Goal: Information Seeking & Learning: Learn about a topic

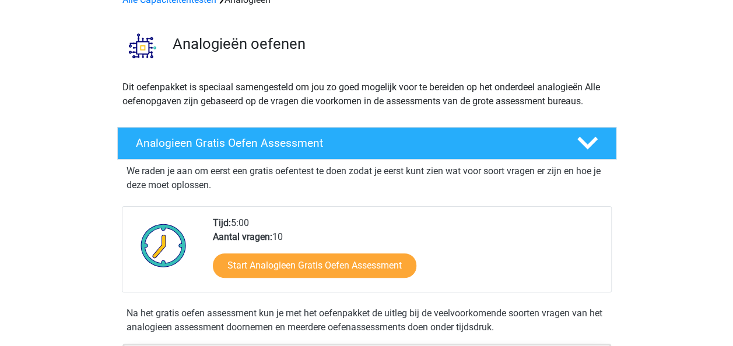
scroll to position [68, 0]
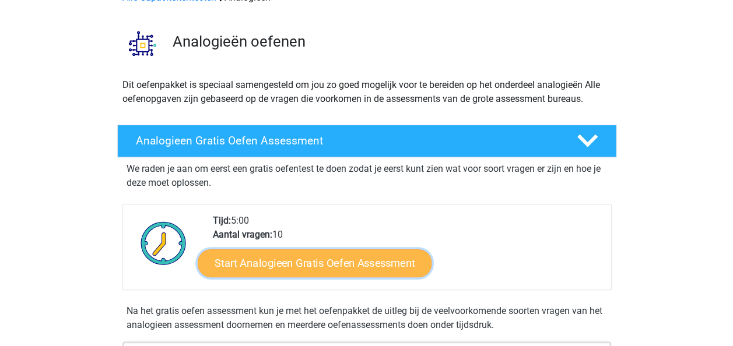
click at [331, 261] on link "Start Analogieen Gratis Oefen Assessment" at bounding box center [315, 263] width 234 height 28
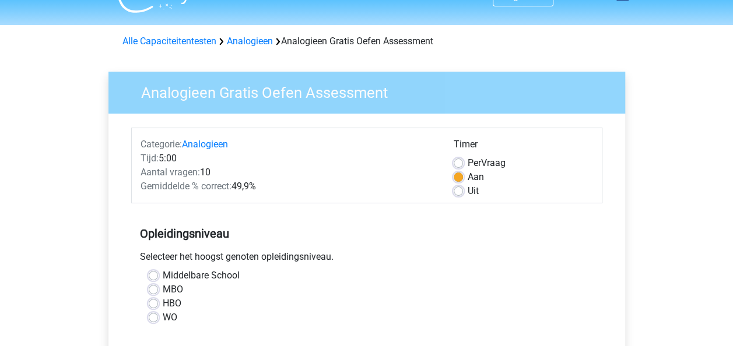
scroll to position [51, 0]
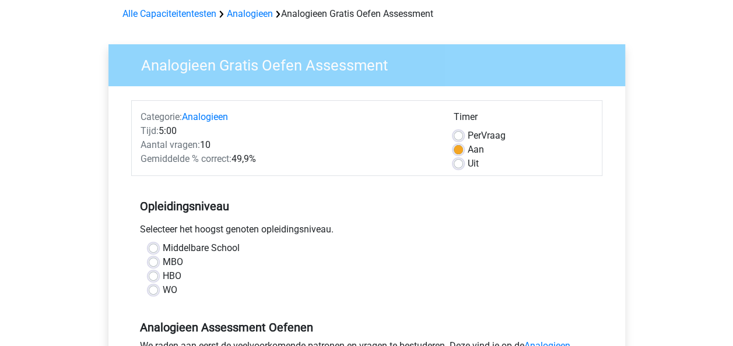
click at [309, 238] on div "Selecteer het hoogst genoten opleidingsniveau." at bounding box center [366, 232] width 471 height 19
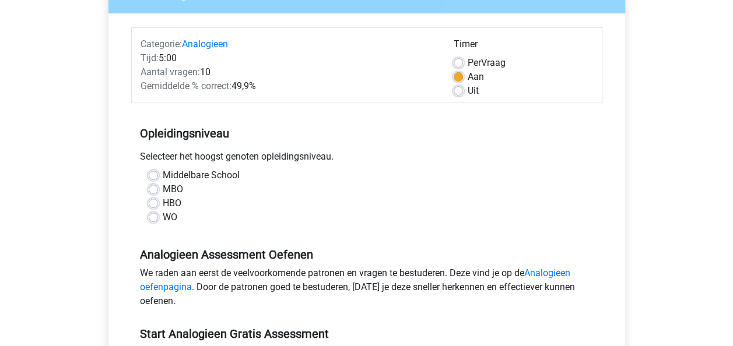
scroll to position [125, 0]
click at [170, 217] on label "WO" at bounding box center [170, 217] width 15 height 14
click at [158, 217] on input "WO" at bounding box center [153, 216] width 9 height 12
radio input "true"
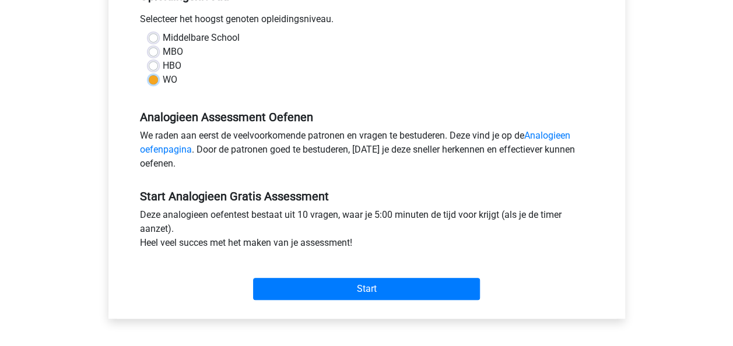
scroll to position [262, 0]
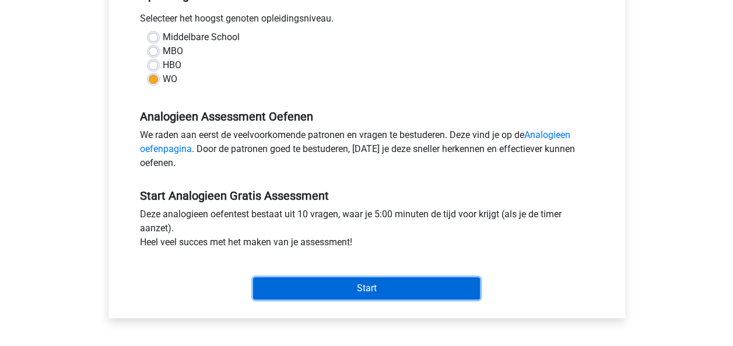
click at [388, 280] on input "Start" at bounding box center [366, 289] width 227 height 22
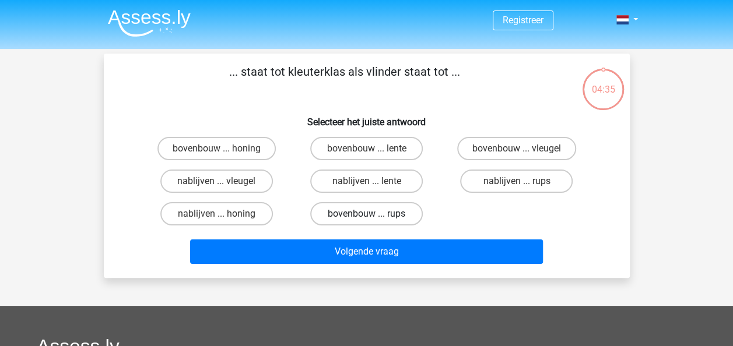
click at [374, 210] on label "bovenbouw ... rups" at bounding box center [366, 213] width 113 height 23
click at [374, 214] on input "bovenbouw ... rups" at bounding box center [370, 218] width 8 height 8
radio input "true"
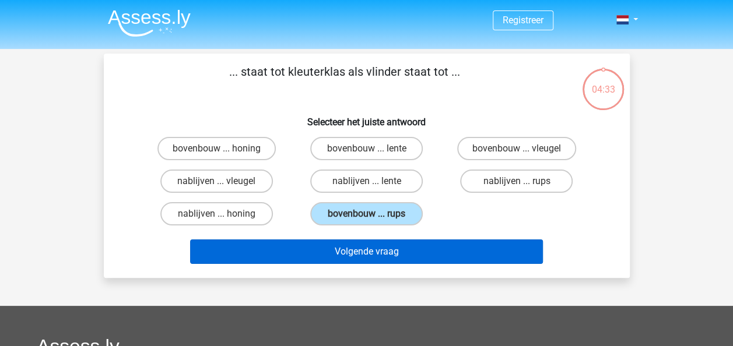
drag, startPoint x: 378, startPoint y: 237, endPoint x: 378, endPoint y: 250, distance: 13.4
click at [378, 250] on div "Volgende vraag" at bounding box center [366, 249] width 489 height 38
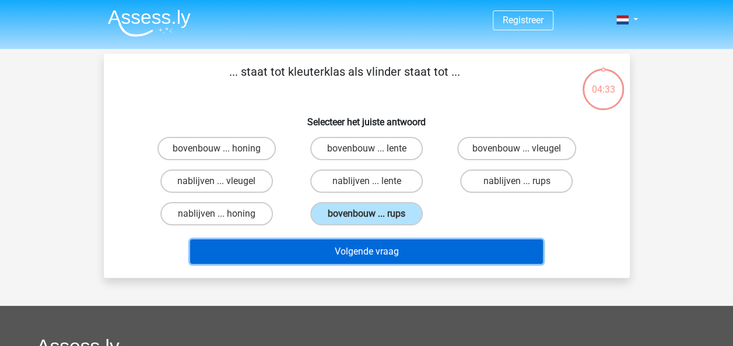
click at [378, 250] on button "Volgende vraag" at bounding box center [366, 252] width 353 height 24
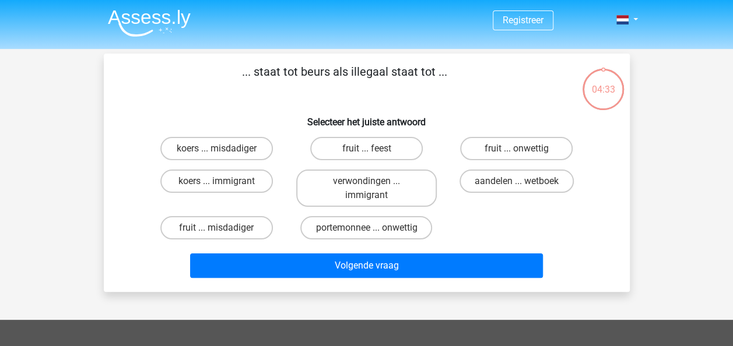
scroll to position [54, 0]
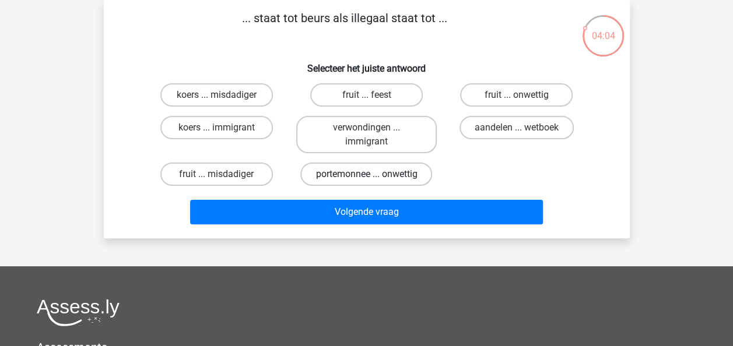
click at [400, 183] on label "portemonnee ... onwettig" at bounding box center [366, 174] width 132 height 23
click at [374, 182] on input "portemonnee ... onwettig" at bounding box center [370, 178] width 8 height 8
radio input "true"
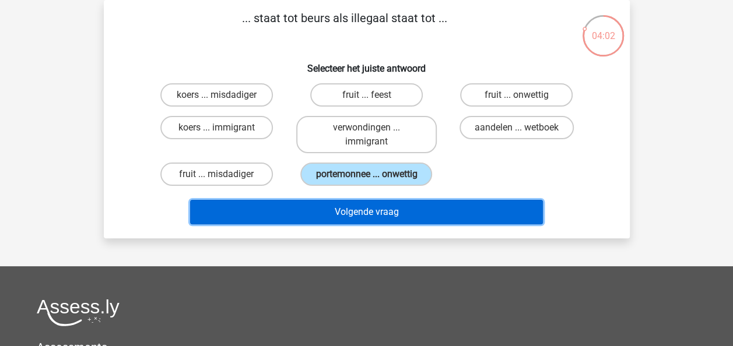
click at [406, 209] on button "Volgende vraag" at bounding box center [366, 212] width 353 height 24
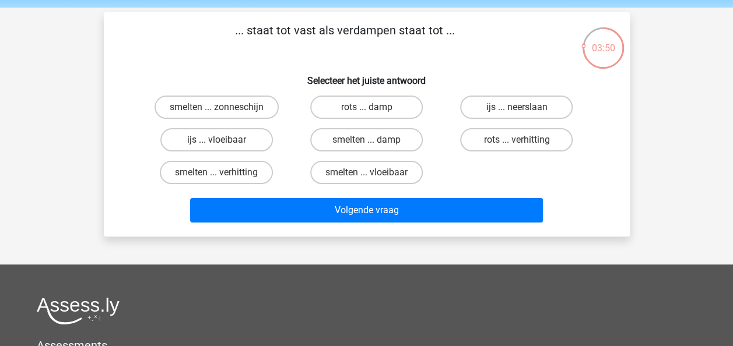
scroll to position [42, 0]
